Goal: Task Accomplishment & Management: Manage account settings

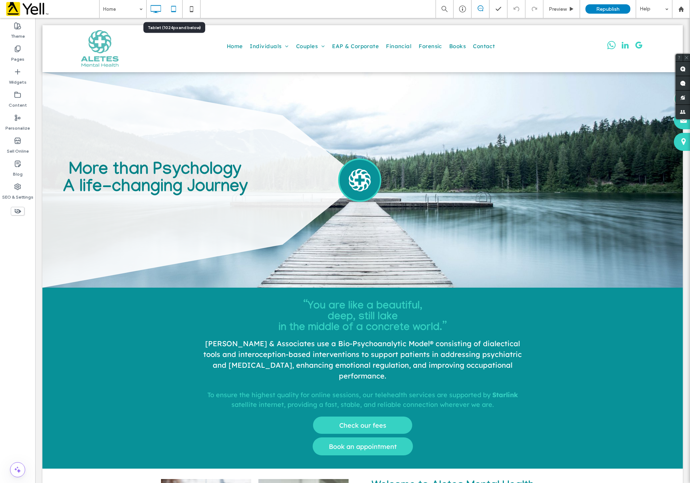
click at [175, 9] on icon at bounding box center [173, 9] width 14 height 14
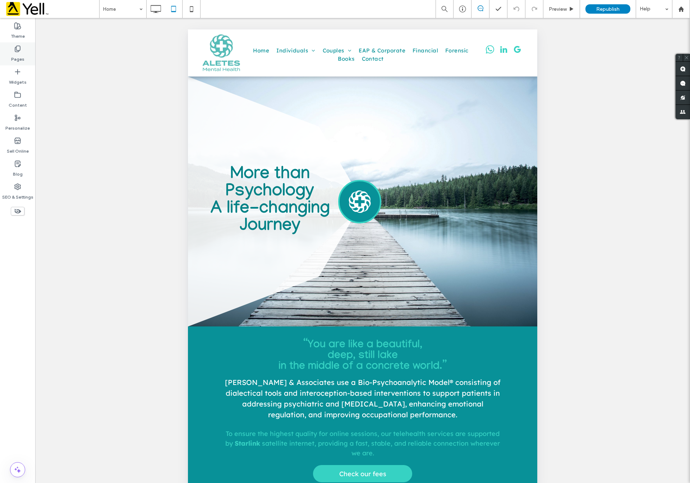
click at [17, 49] on icon at bounding box center [17, 48] width 7 height 7
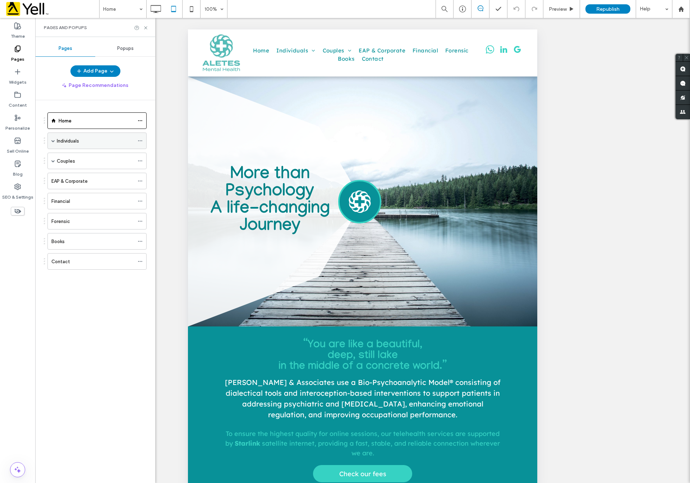
click at [53, 143] on span at bounding box center [53, 141] width 4 height 4
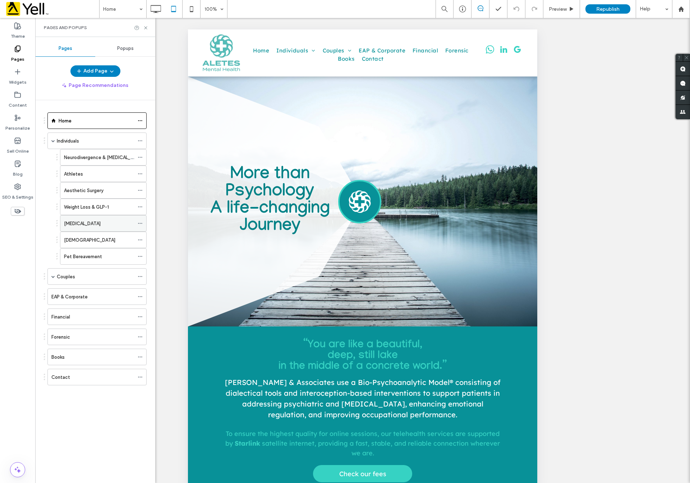
click at [87, 224] on label "[MEDICAL_DATA]" at bounding box center [82, 223] width 37 height 13
click at [146, 25] on icon at bounding box center [145, 27] width 5 height 5
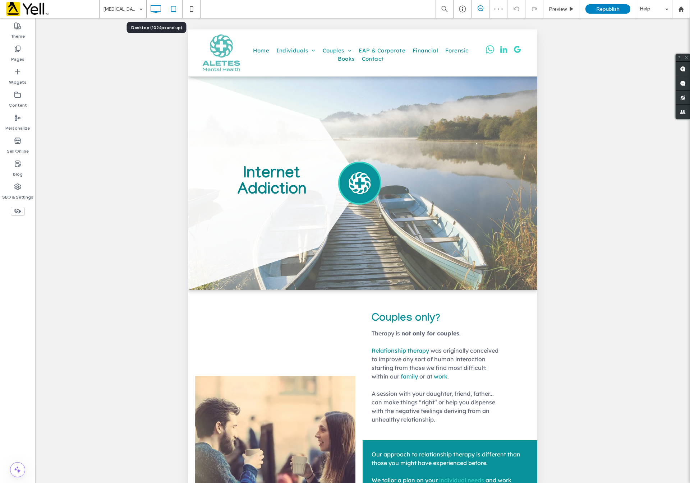
click at [152, 6] on icon at bounding box center [155, 9] width 14 height 14
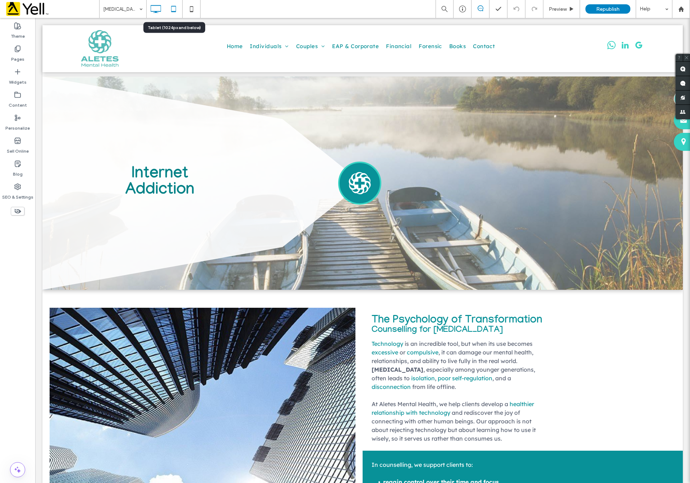
click at [175, 8] on icon at bounding box center [173, 9] width 14 height 14
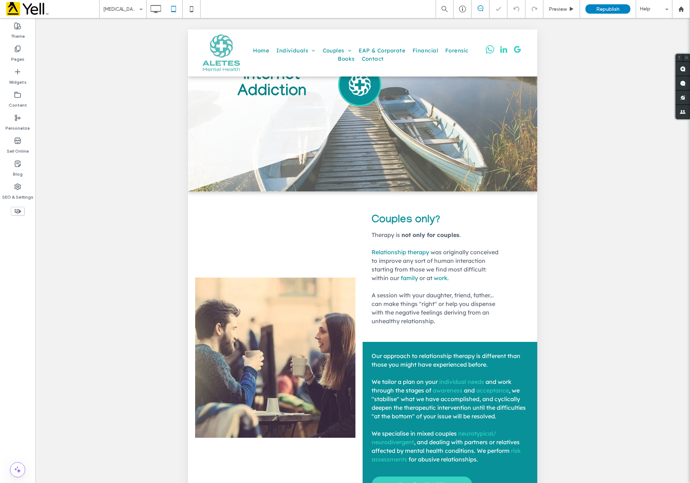
scroll to position [22, 0]
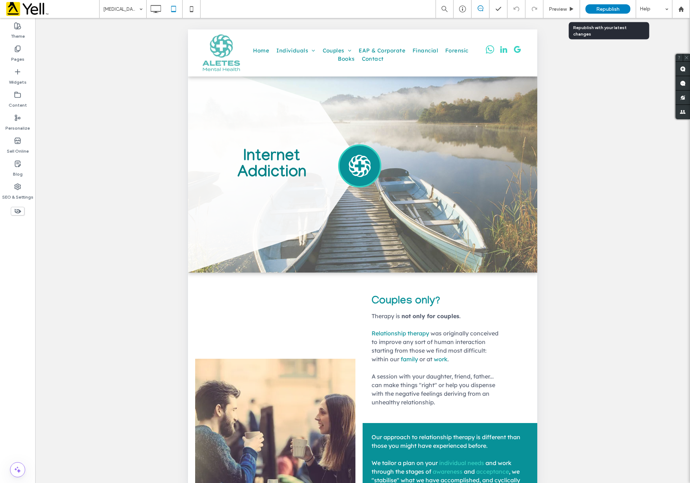
click at [617, 7] on span "Republish" at bounding box center [607, 9] width 23 height 6
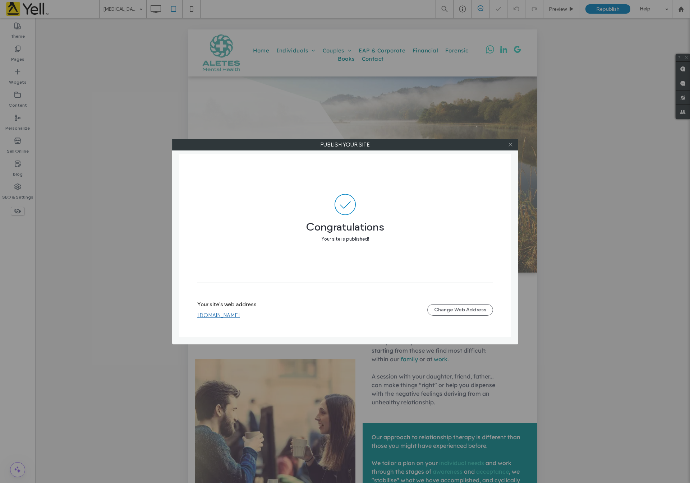
click at [513, 144] on icon at bounding box center [510, 144] width 5 height 5
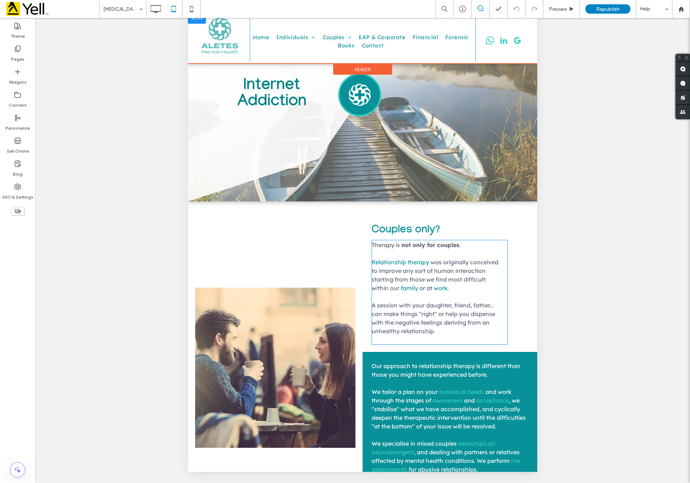
scroll to position [0, 0]
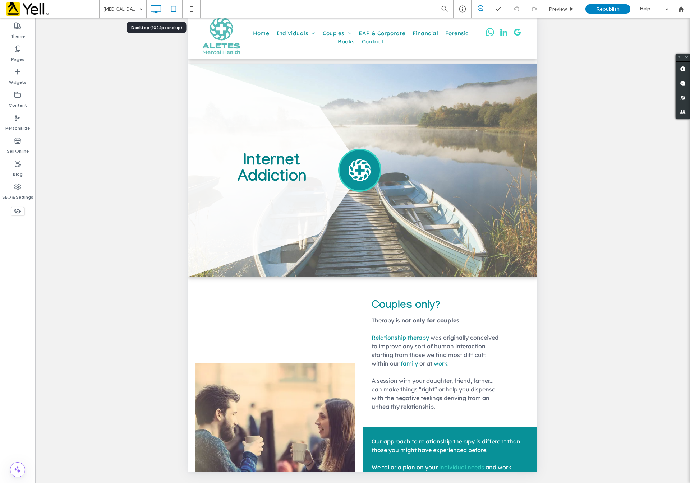
click at [153, 6] on icon at bounding box center [155, 9] width 14 height 14
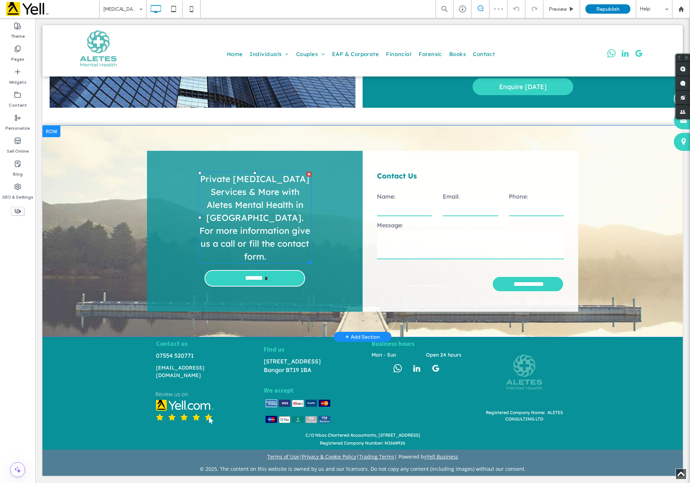
scroll to position [294, 0]
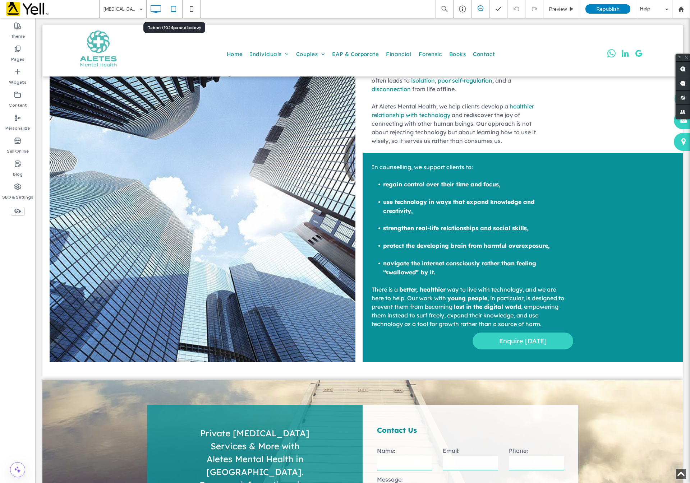
click at [171, 13] on icon at bounding box center [173, 9] width 14 height 14
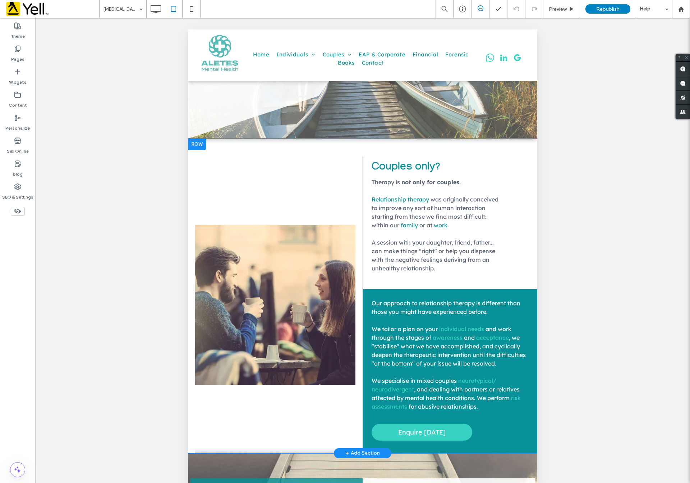
scroll to position [162, 0]
